Goal: Task Accomplishment & Management: Use online tool/utility

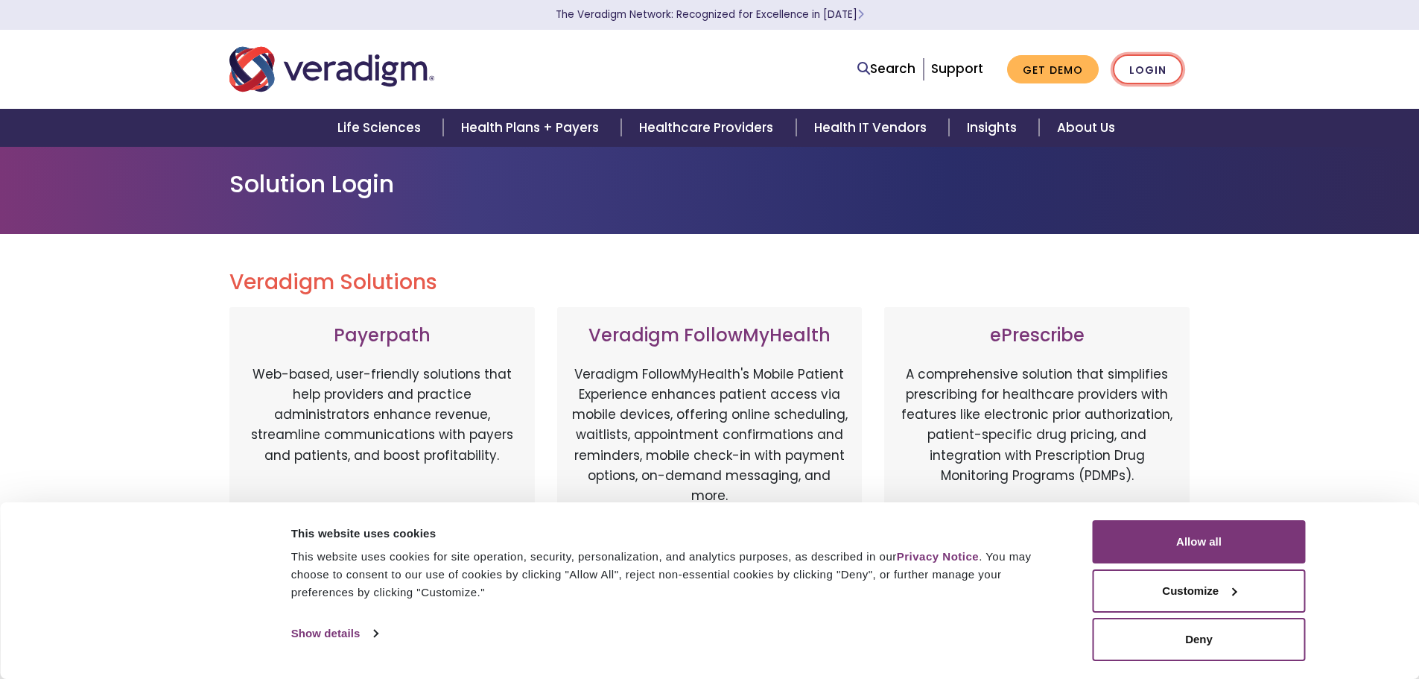
click at [1137, 65] on link "Login" at bounding box center [1148, 69] width 70 height 31
click at [1190, 531] on button "Allow all" at bounding box center [1199, 541] width 213 height 43
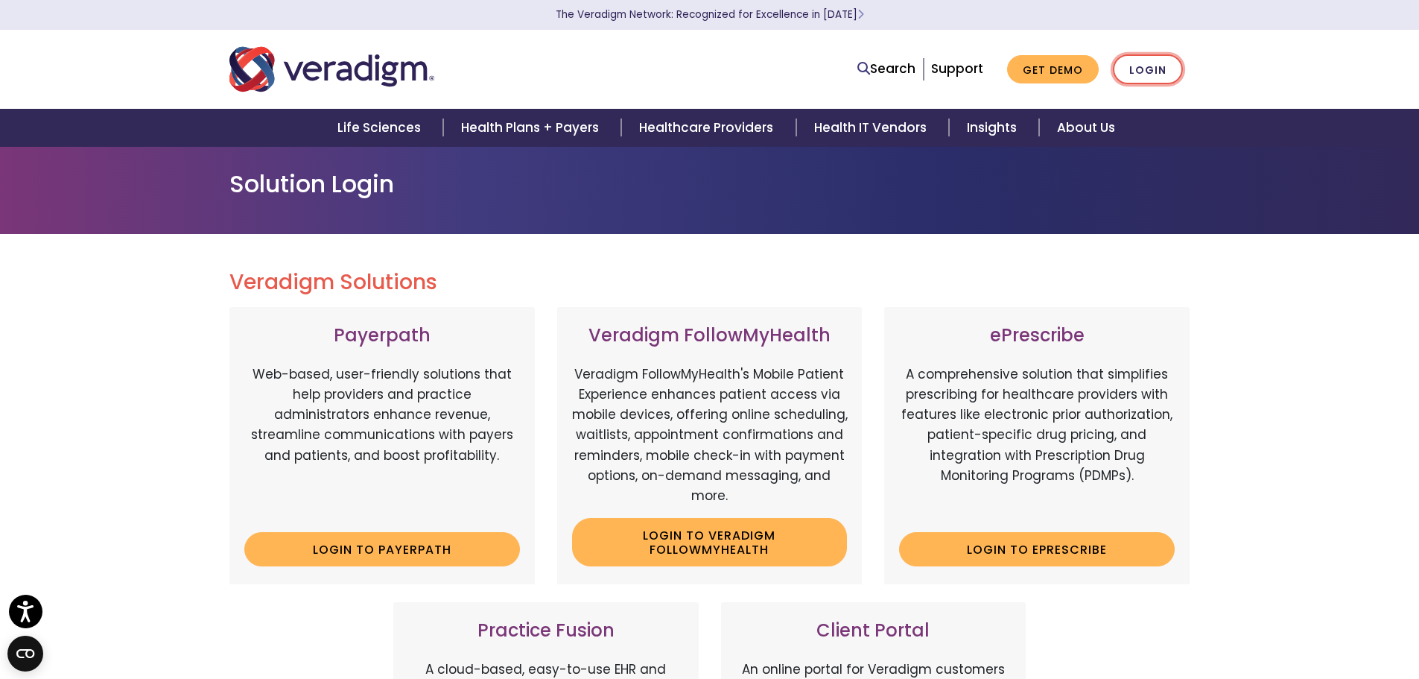
click at [1148, 78] on link "Login" at bounding box center [1148, 69] width 70 height 31
click at [1022, 559] on link "Login to ePrescribe" at bounding box center [1037, 549] width 276 height 34
